Goal: Task Accomplishment & Management: Manage account settings

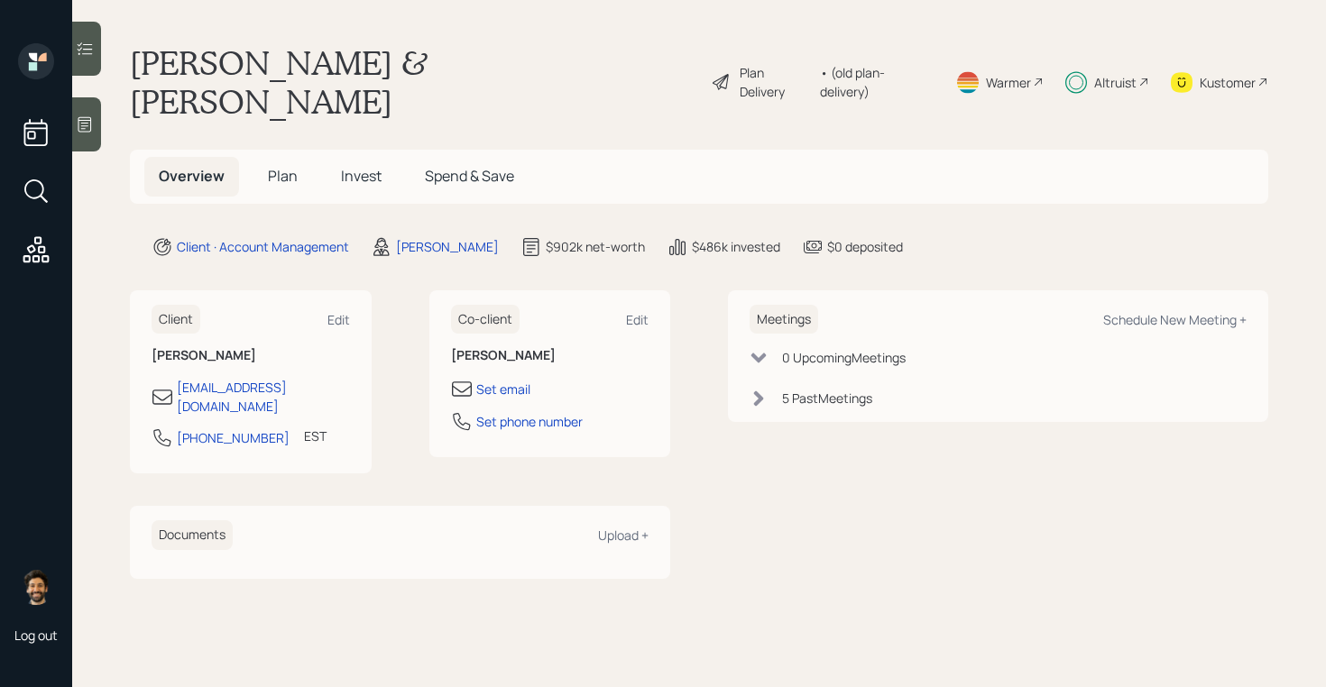
click at [356, 166] on span "Invest" at bounding box center [361, 176] width 41 height 20
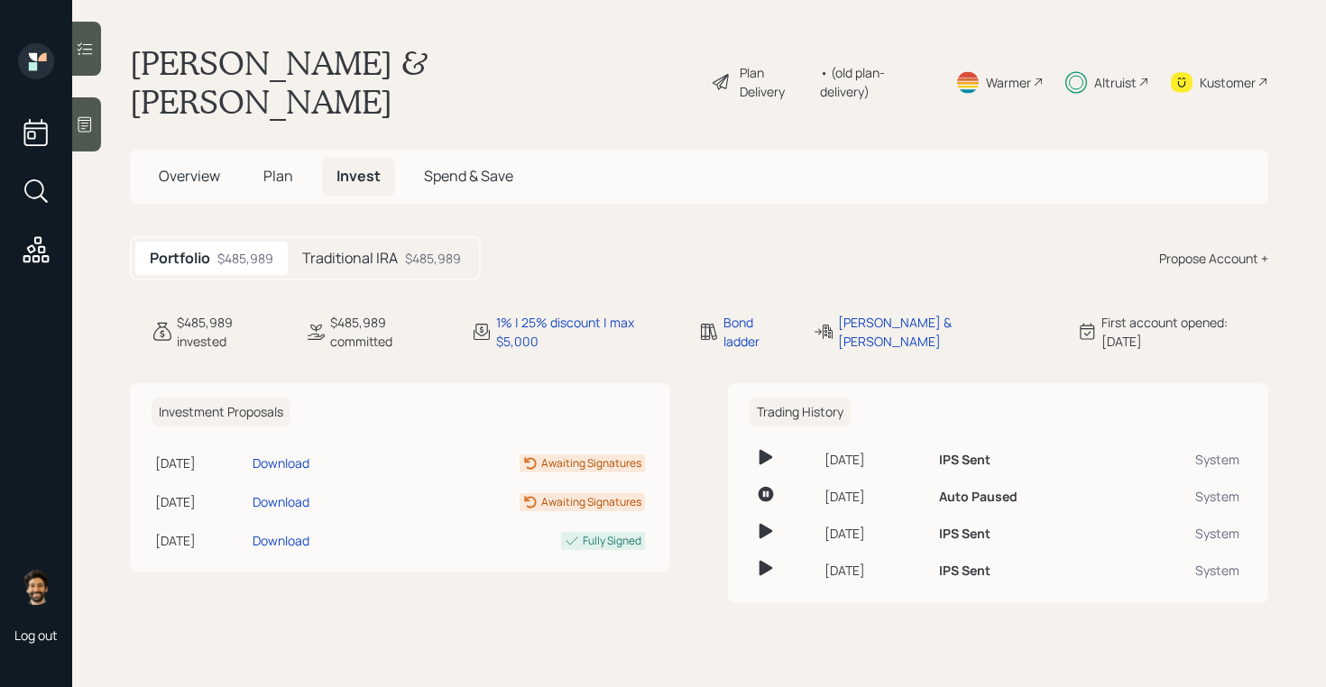
click at [1112, 73] on div "Altruist" at bounding box center [1115, 82] width 42 height 19
